Goal: Information Seeking & Learning: Learn about a topic

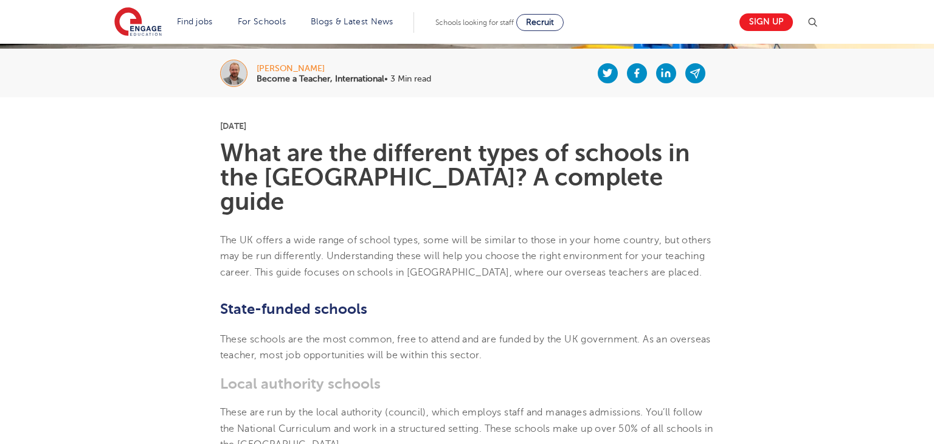
scroll to position [255, 0]
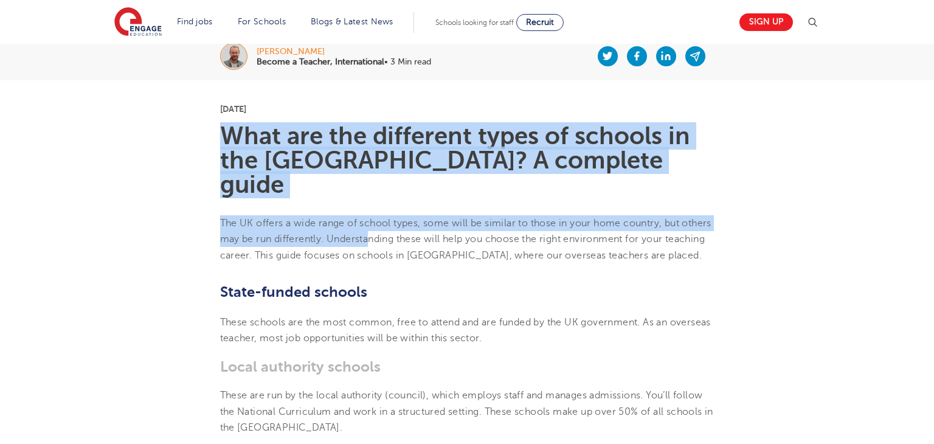
drag, startPoint x: 230, startPoint y: 146, endPoint x: 404, endPoint y: 209, distance: 184.8
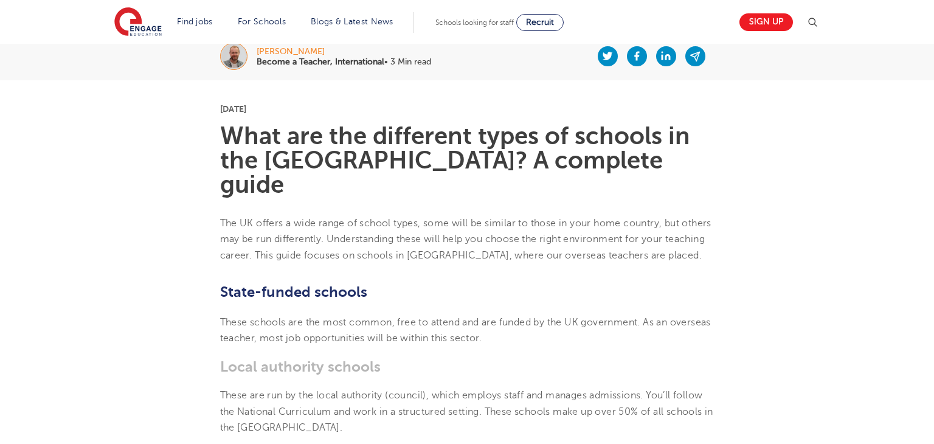
click at [406, 215] on p "The UK offers a wide range of school types, some will be similar to those in yo…" at bounding box center [467, 239] width 494 height 48
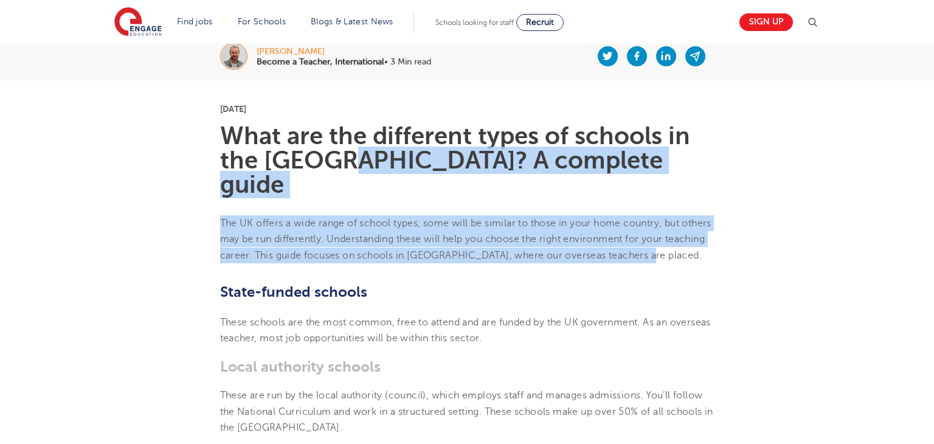
drag, startPoint x: 710, startPoint y: 234, endPoint x: 310, endPoint y: 164, distance: 406.3
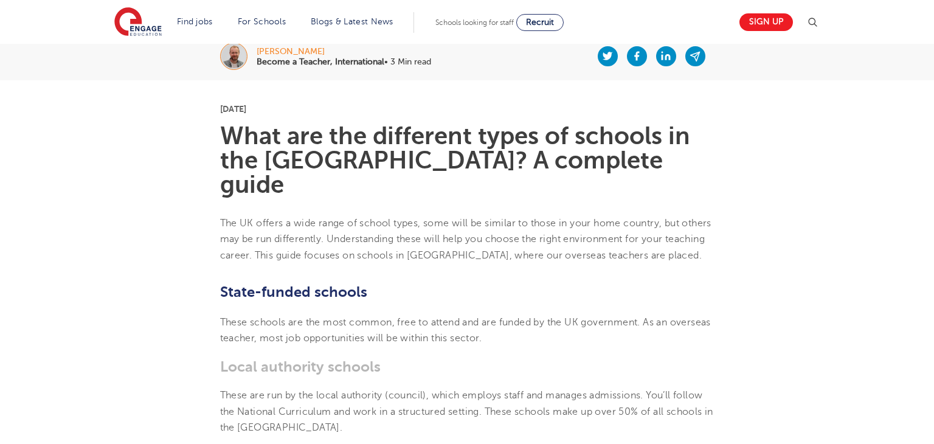
drag, startPoint x: 437, startPoint y: 243, endPoint x: 431, endPoint y: 238, distance: 7.3
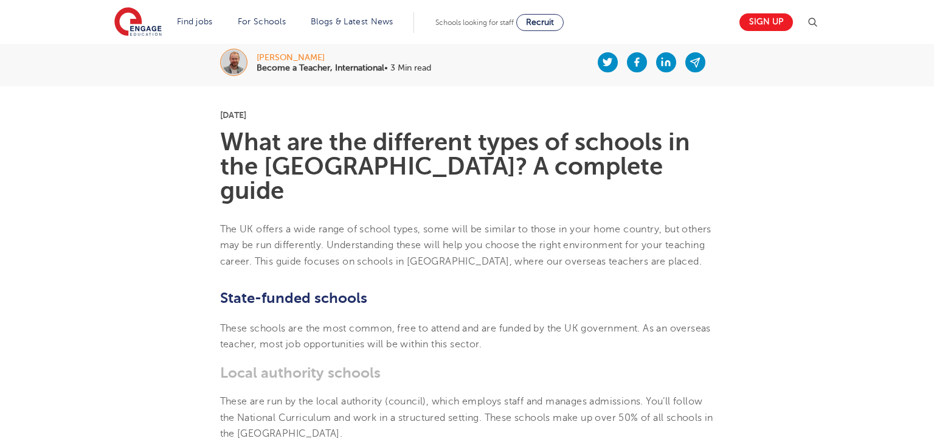
scroll to position [16, 0]
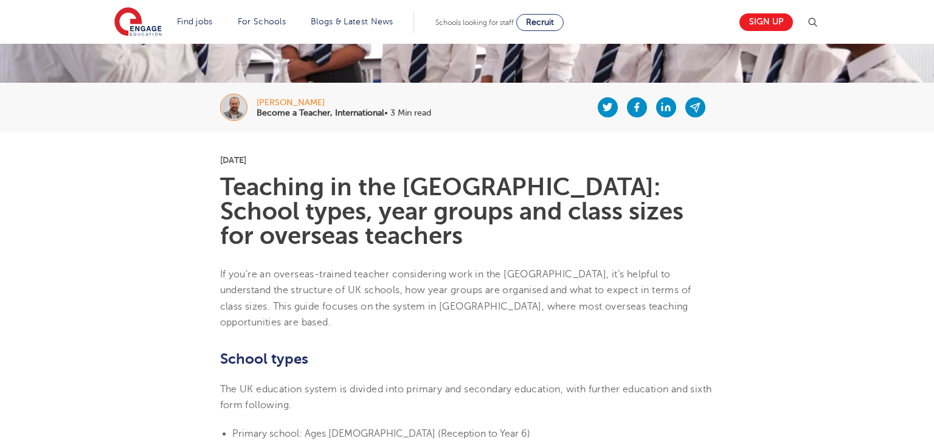
scroll to position [211, 0]
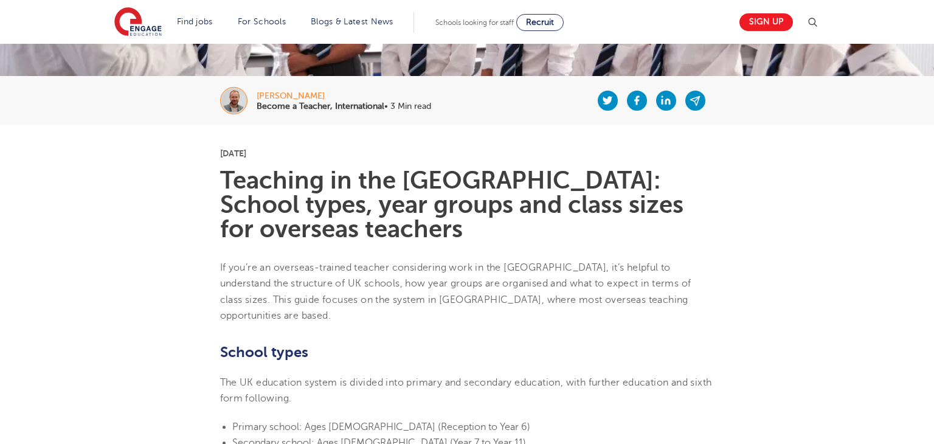
click at [277, 222] on h1 "Teaching in the UK: School types, year groups and class sizes for overseas teac…" at bounding box center [467, 204] width 494 height 73
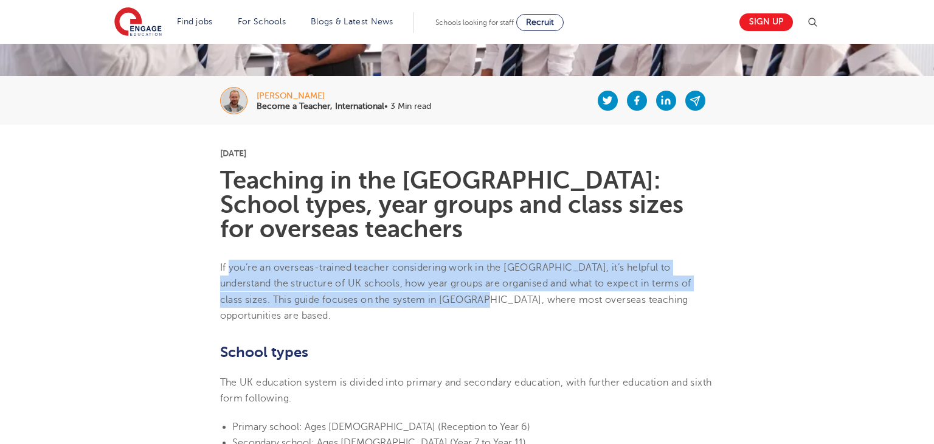
drag, startPoint x: 230, startPoint y: 259, endPoint x: 472, endPoint y: 300, distance: 245.4
click at [469, 300] on p "If you’re an overseas-trained teacher considering work in the UK, it’s helpful …" at bounding box center [467, 292] width 494 height 64
click at [534, 285] on span "If you’re an overseas-trained teacher considering work in the UK, it’s helpful …" at bounding box center [455, 291] width 471 height 59
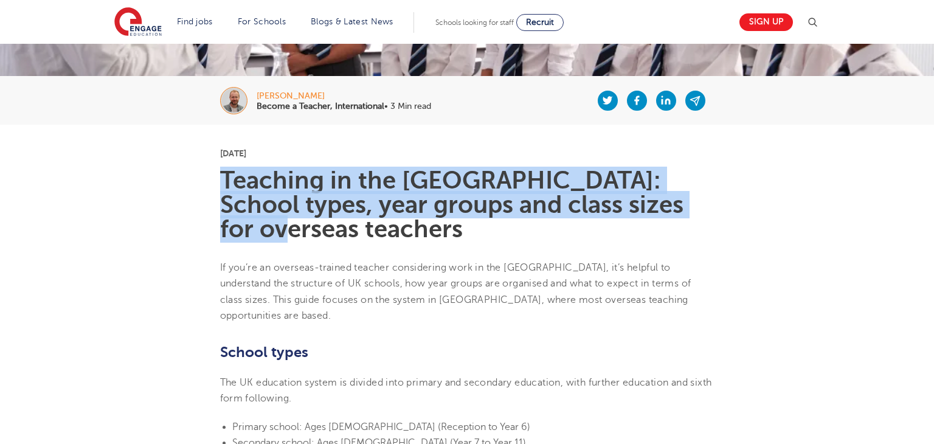
drag, startPoint x: 204, startPoint y: 191, endPoint x: 314, endPoint y: 222, distance: 114.3
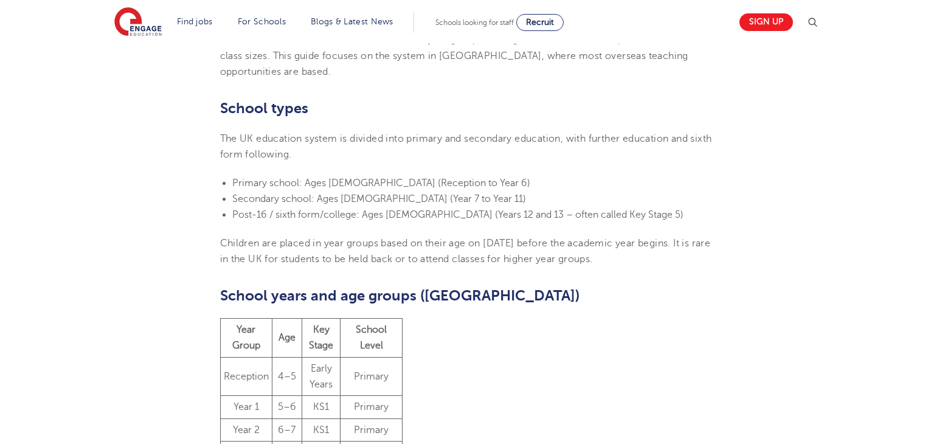
scroll to position [62, 0]
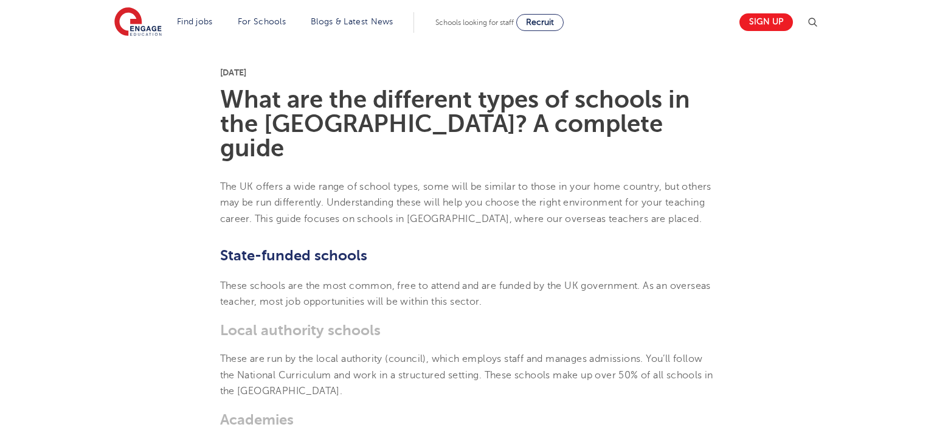
scroll to position [300, 0]
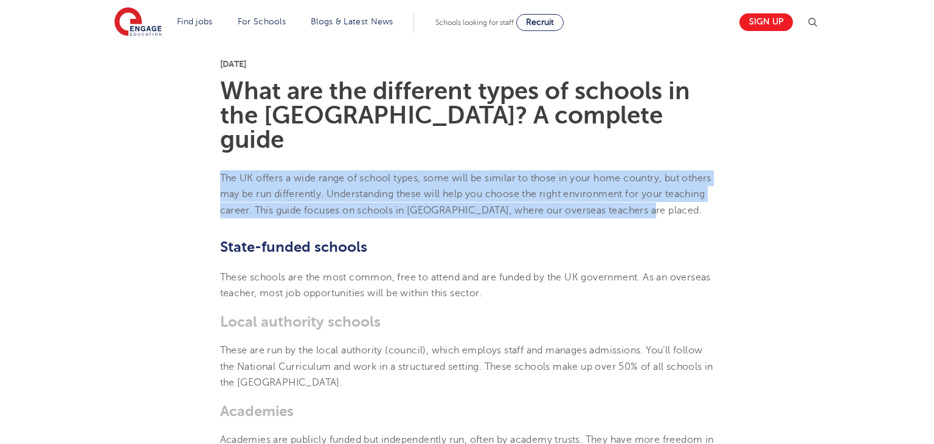
drag, startPoint x: 211, startPoint y: 151, endPoint x: 699, endPoint y: 193, distance: 490.1
click at [338, 173] on span "The UK offers a wide range of school types, some will be similar to those in yo…" at bounding box center [465, 194] width 491 height 43
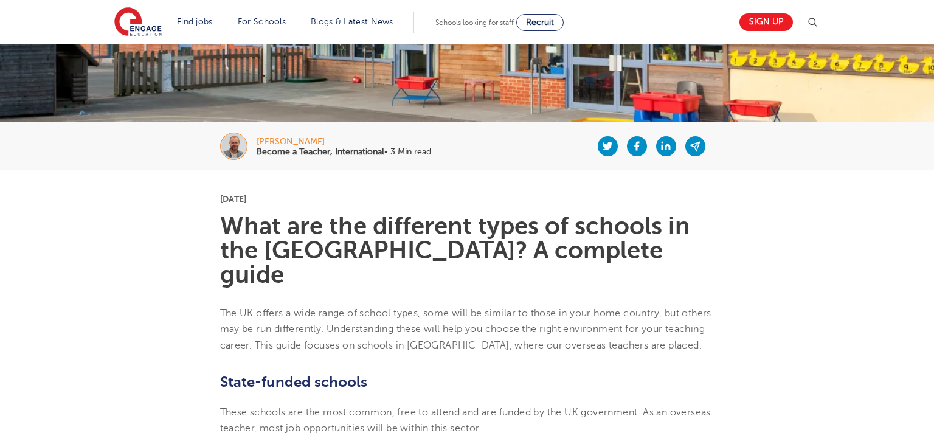
drag, startPoint x: 331, startPoint y: 145, endPoint x: 327, endPoint y: 5, distance: 139.9
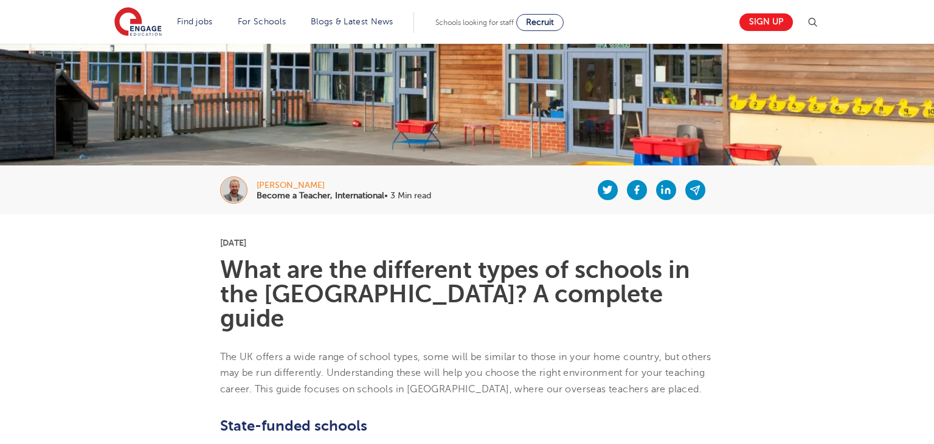
scroll to position [0, 0]
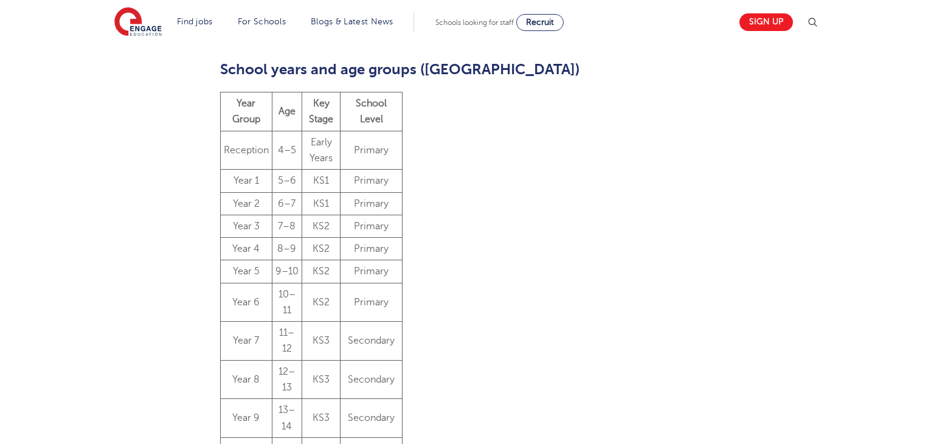
scroll to position [879, 0]
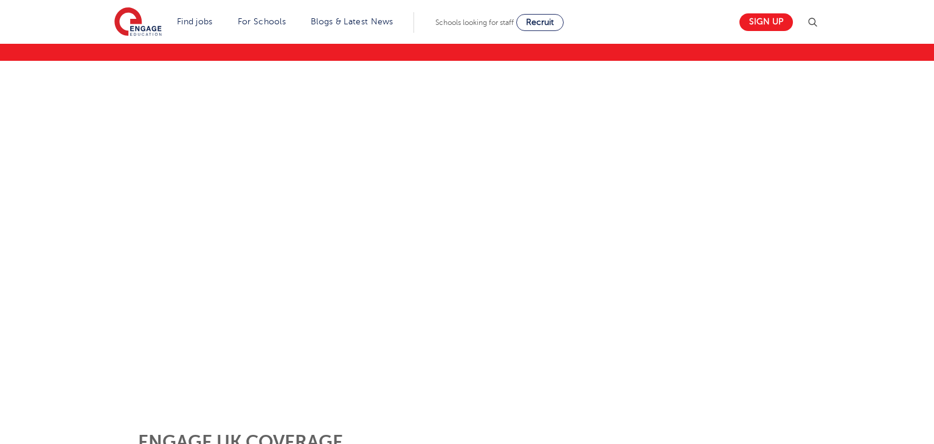
scroll to position [238, 0]
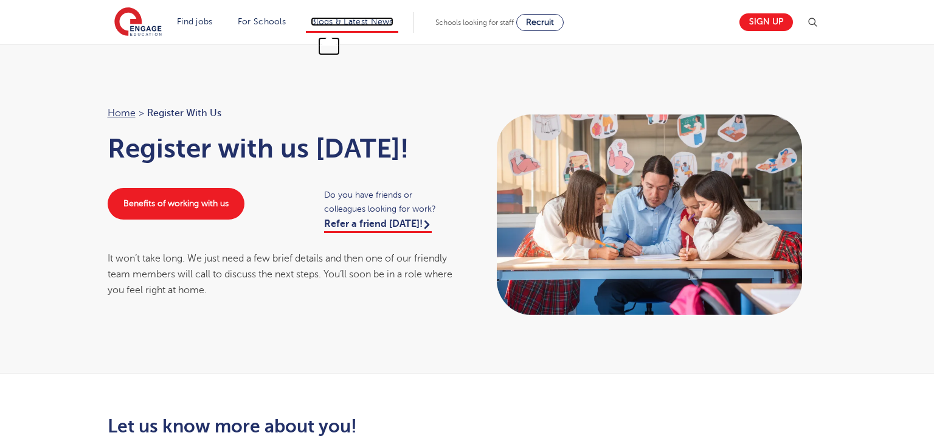
click at [334, 24] on link "Blogs & Latest News" at bounding box center [352, 21] width 83 height 9
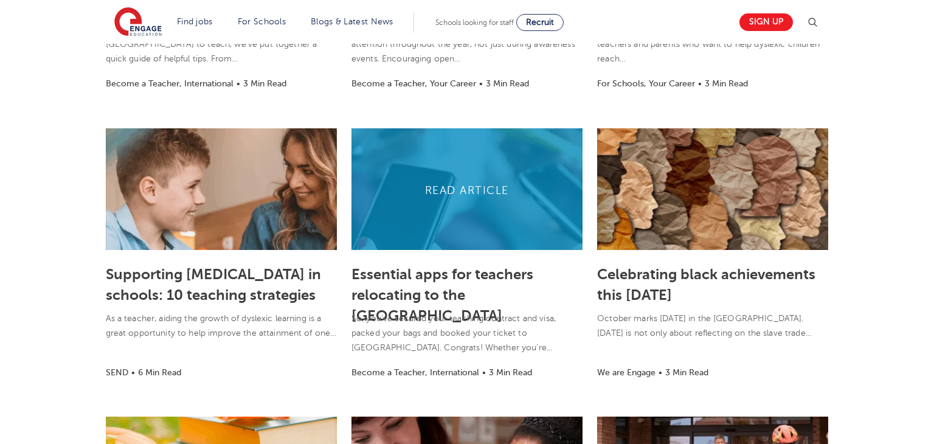
scroll to position [530, 0]
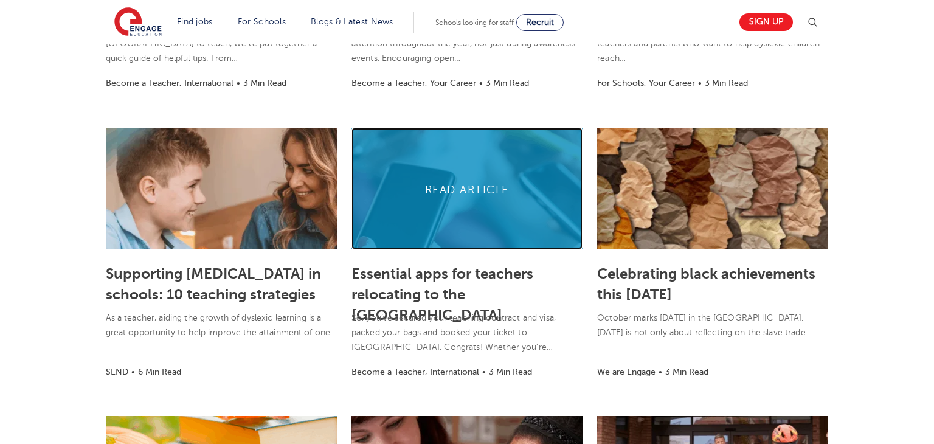
click at [409, 238] on link at bounding box center [466, 189] width 231 height 122
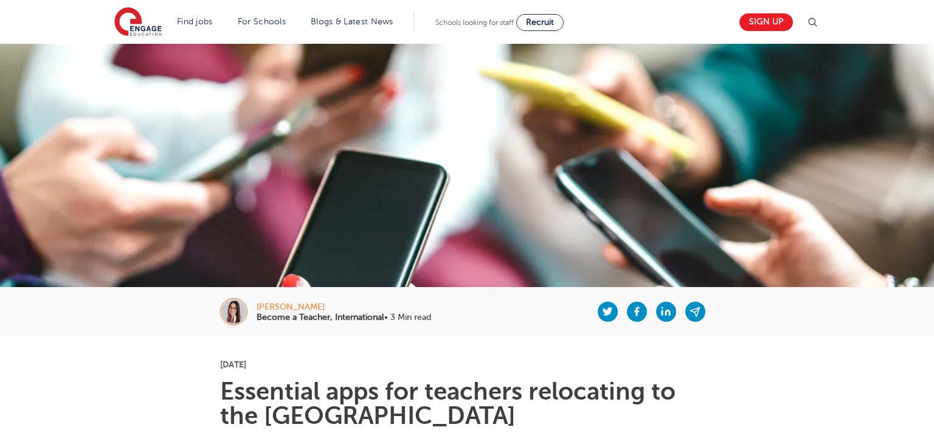
click at [631, 155] on img at bounding box center [467, 193] width 934 height 299
